Goal: Complete application form

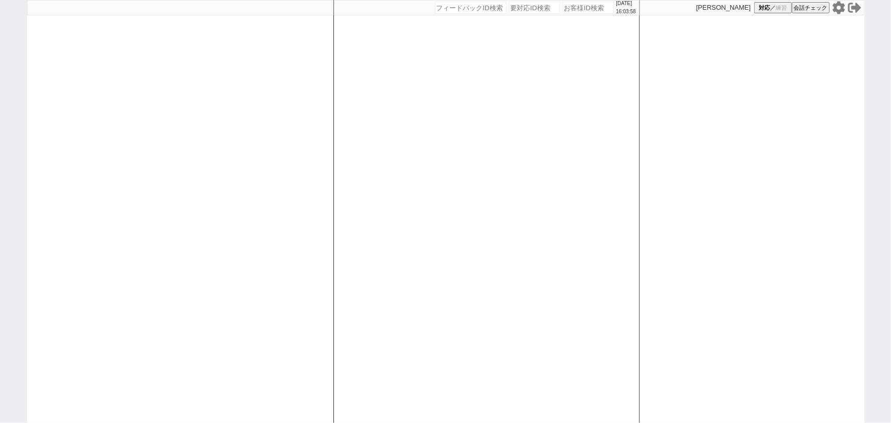
click at [458, 4] on input "number" at bounding box center [471, 8] width 72 height 12
paste input "140663"
type input "140663"
select select
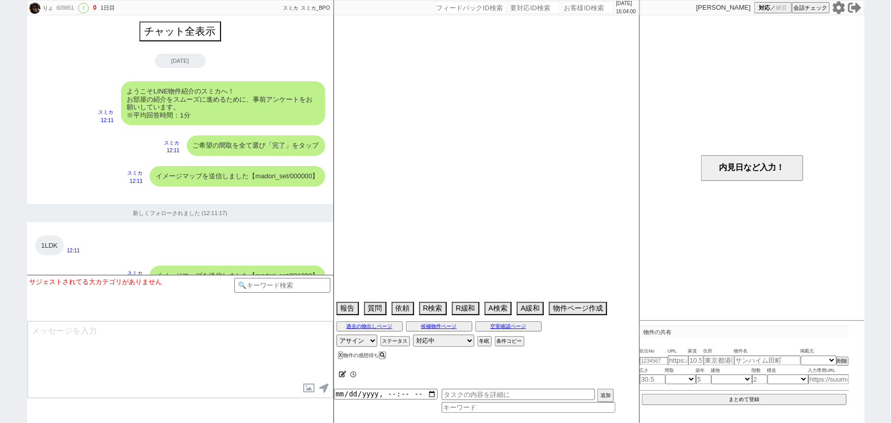
scroll to position [894, 0]
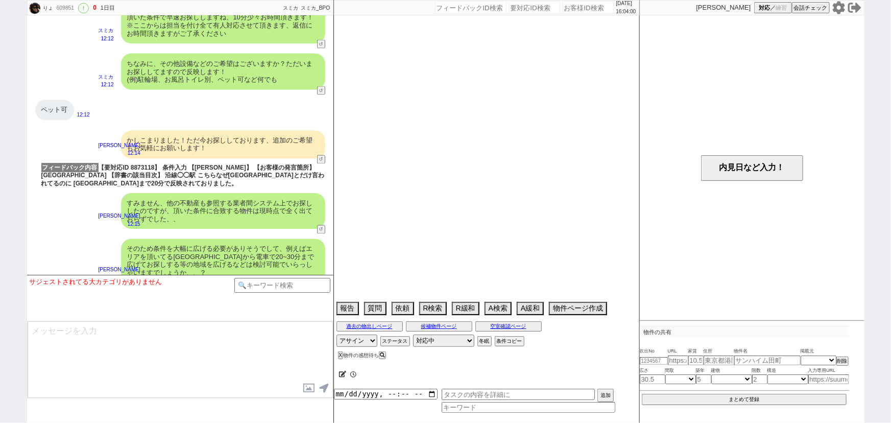
select select "2025"
select select "9"
select select "36"
select select "1"
select select "23"
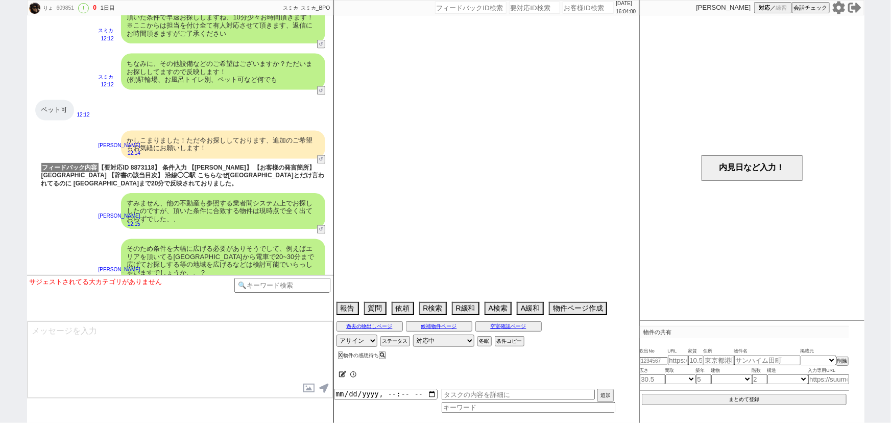
select select "743"
select select "15"
select select "57"
select select "14"
select select "18"
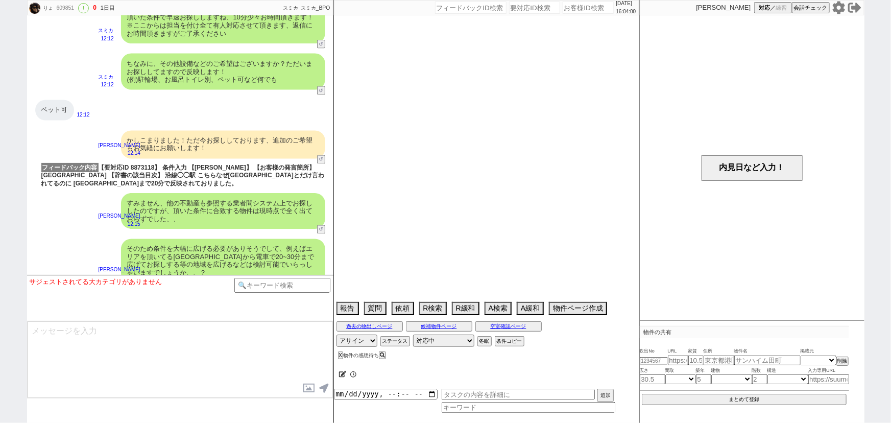
select select "54"
select select "50"
select select "1290"
select select "51"
select select "1305"
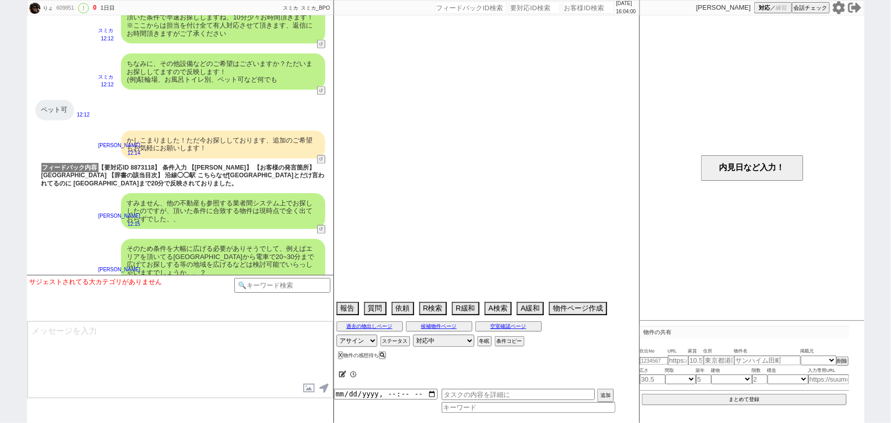
select select "69"
select select "1663"
select select "58"
select select "52"
select select "17"
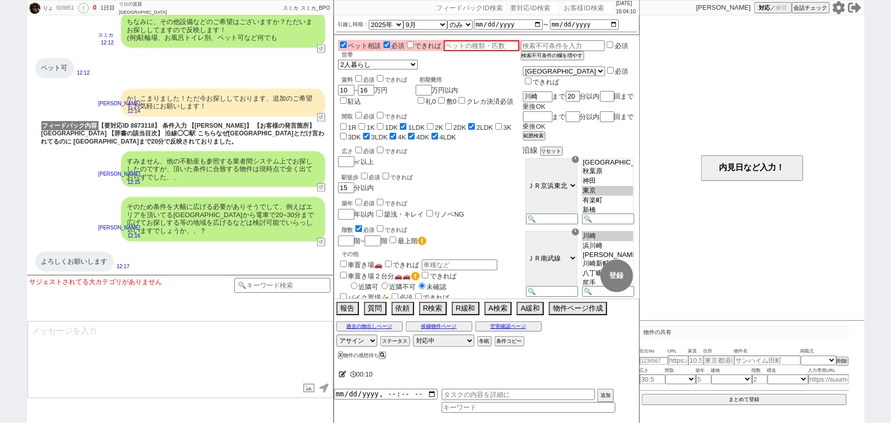
scroll to position [934, 0]
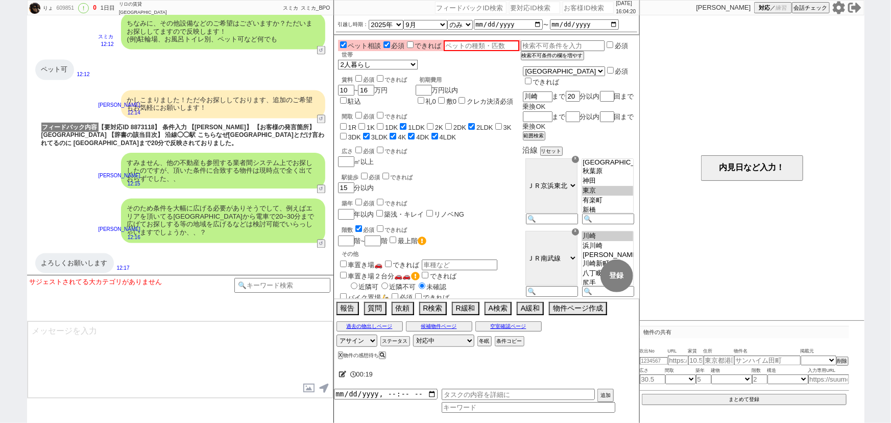
click at [839, 8] on icon at bounding box center [839, 7] width 13 height 13
